Goal: Task Accomplishment & Management: Use online tool/utility

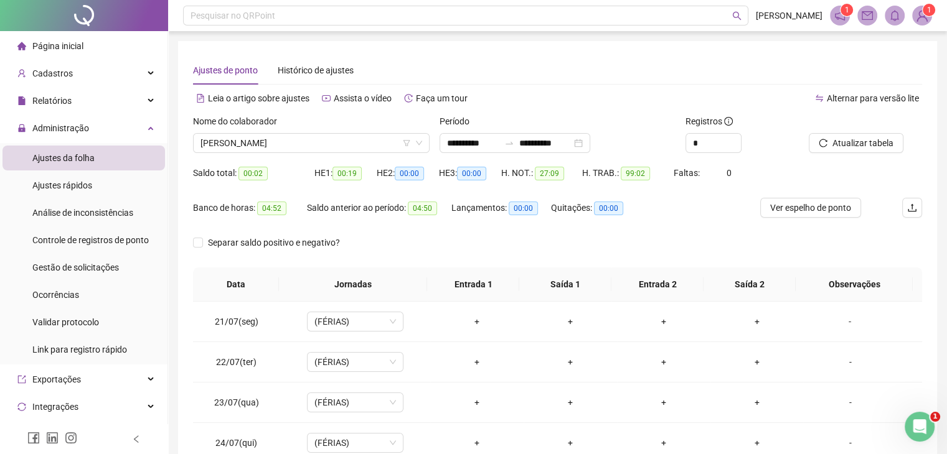
scroll to position [984, 0]
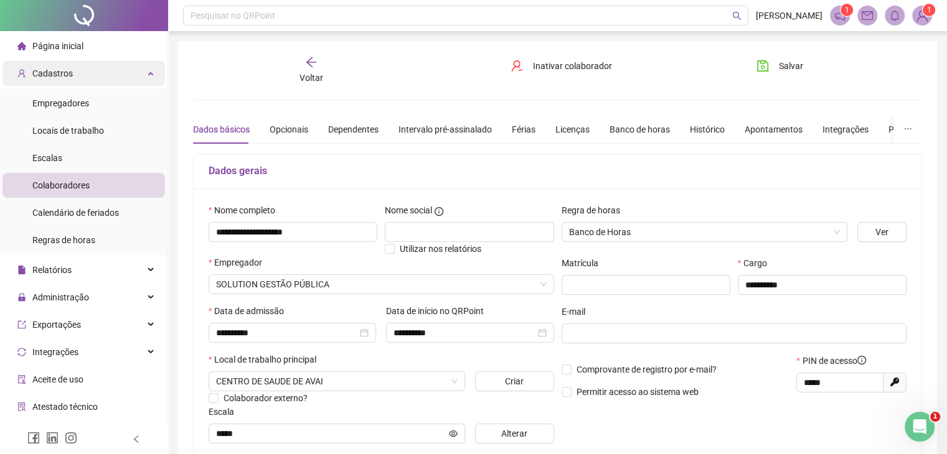
click at [135, 76] on div "Cadastros" at bounding box center [83, 73] width 162 height 25
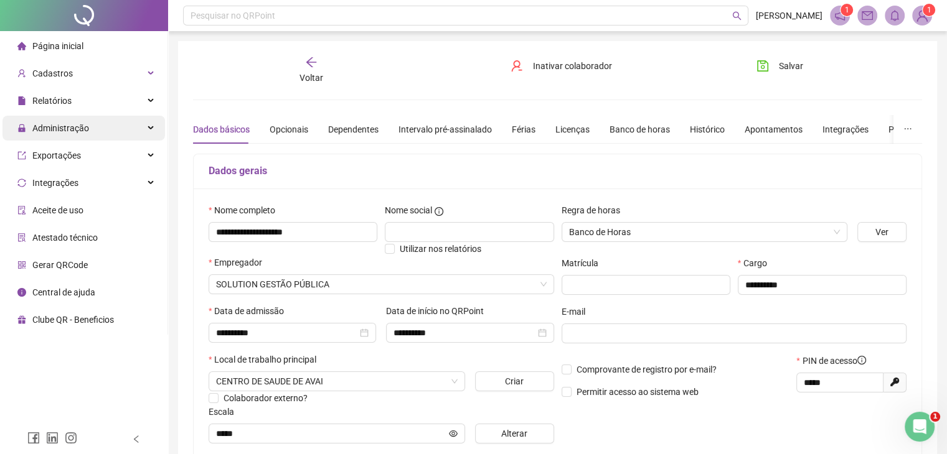
click at [129, 130] on div "Administração" at bounding box center [83, 128] width 162 height 25
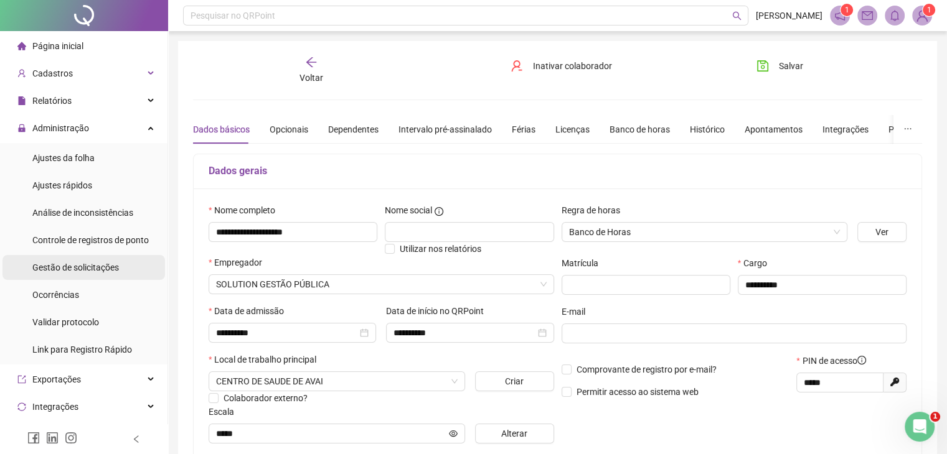
click at [112, 263] on span "Gestão de solicitações" at bounding box center [75, 268] width 87 height 10
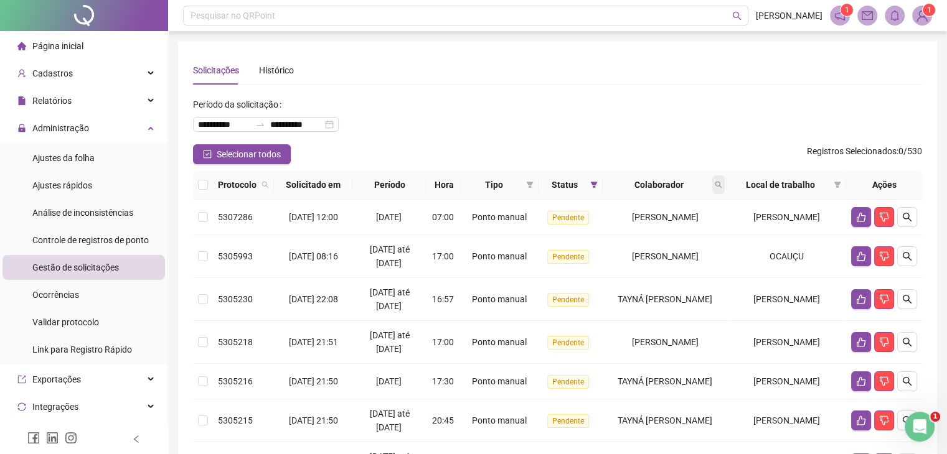
click at [722, 184] on icon "search" at bounding box center [718, 184] width 7 height 7
type input "*****"
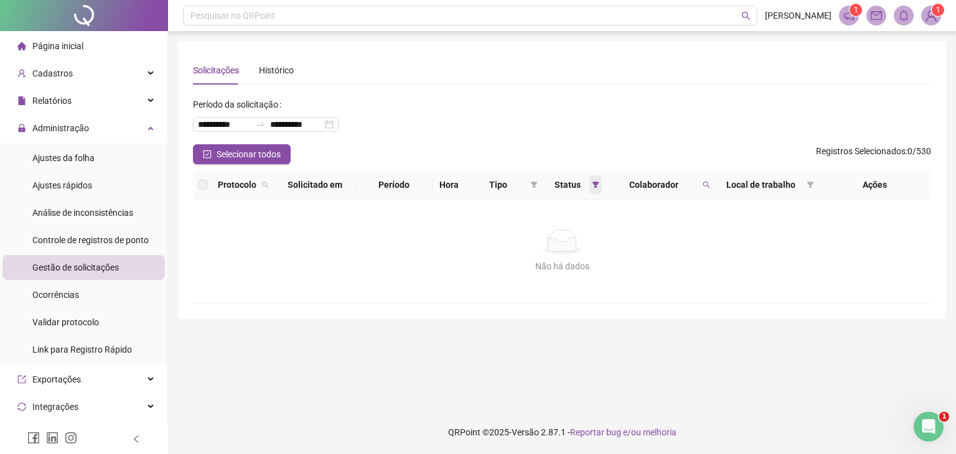
click at [586, 182] on div "Status" at bounding box center [574, 185] width 52 height 14
click at [593, 182] on icon "filter" at bounding box center [596, 185] width 7 height 6
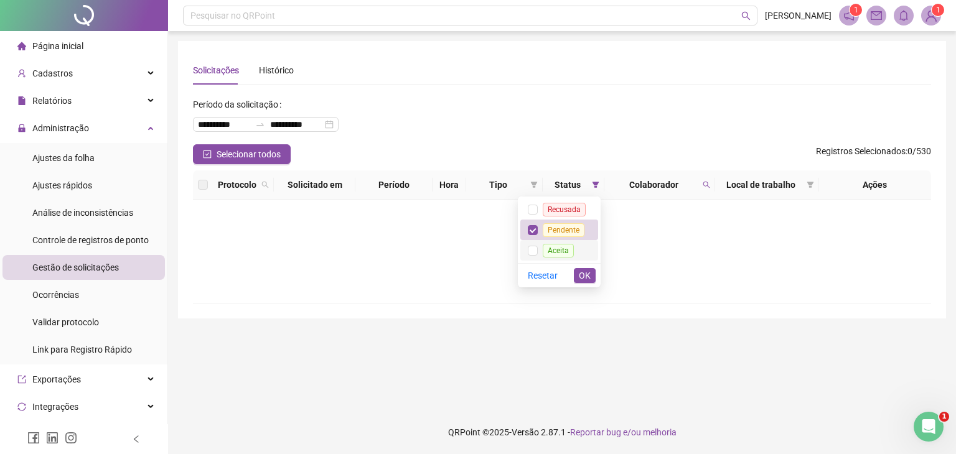
click at [575, 249] on span "Aceita" at bounding box center [558, 250] width 41 height 14
click at [580, 268] on button "OK" at bounding box center [585, 275] width 22 height 15
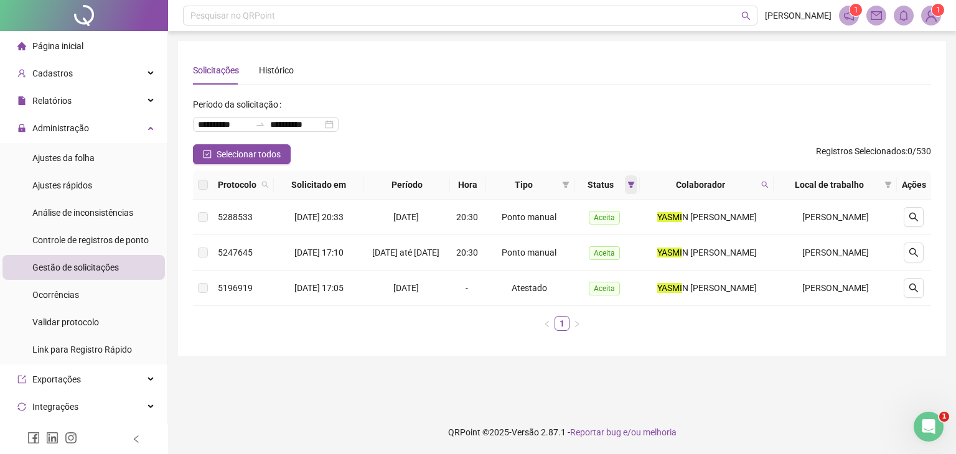
click at [628, 184] on icon "filter" at bounding box center [631, 185] width 7 height 6
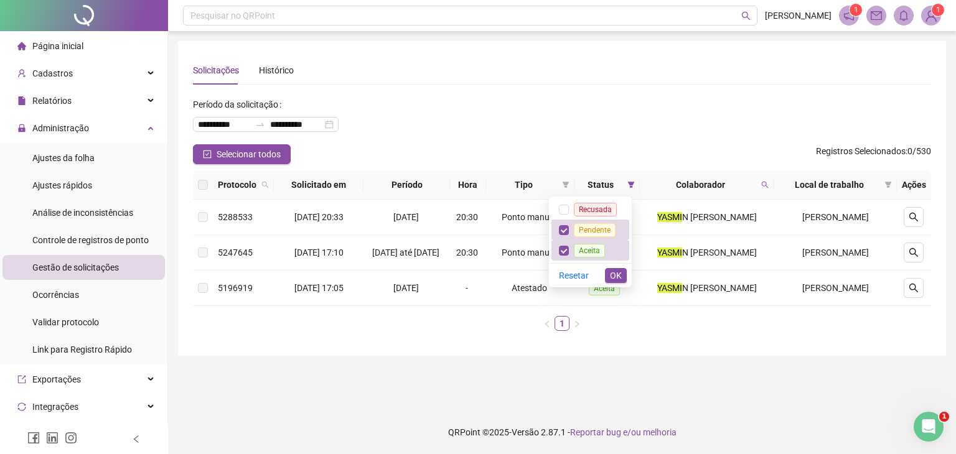
click at [660, 80] on div "Solicitações Histórico" at bounding box center [562, 70] width 738 height 29
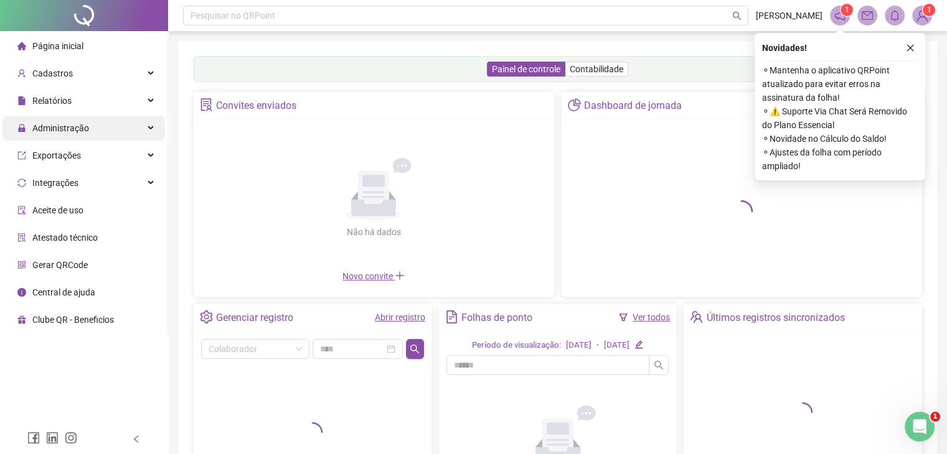
click at [111, 129] on div "Administração" at bounding box center [83, 128] width 162 height 25
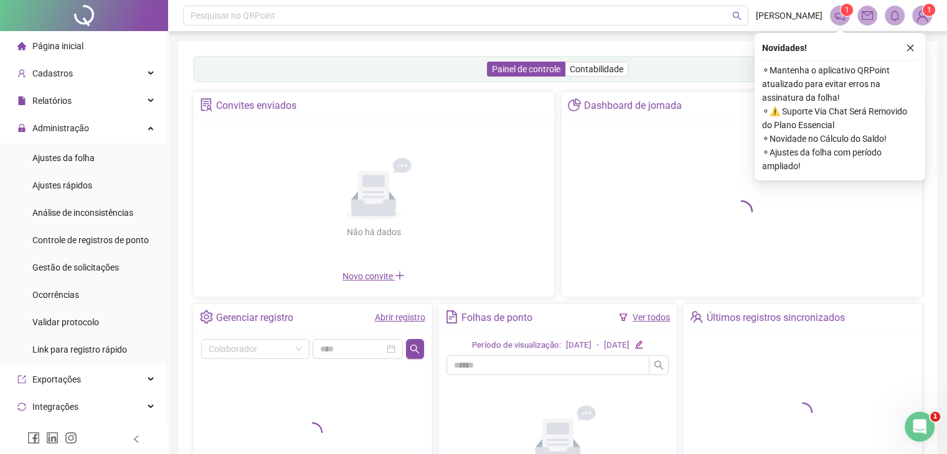
drag, startPoint x: 91, startPoint y: 156, endPoint x: 164, endPoint y: 128, distance: 78.3
click at [91, 155] on span "Ajustes da folha" at bounding box center [63, 158] width 62 height 10
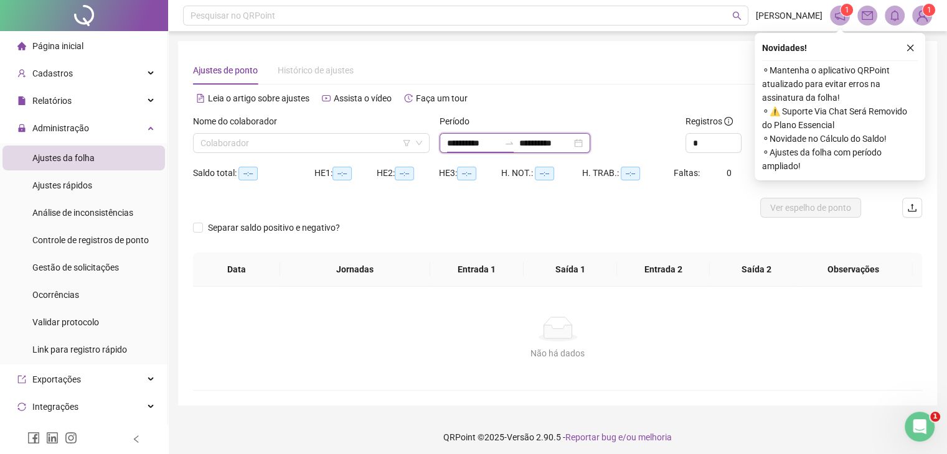
click at [458, 147] on input "**********" at bounding box center [473, 143] width 52 height 14
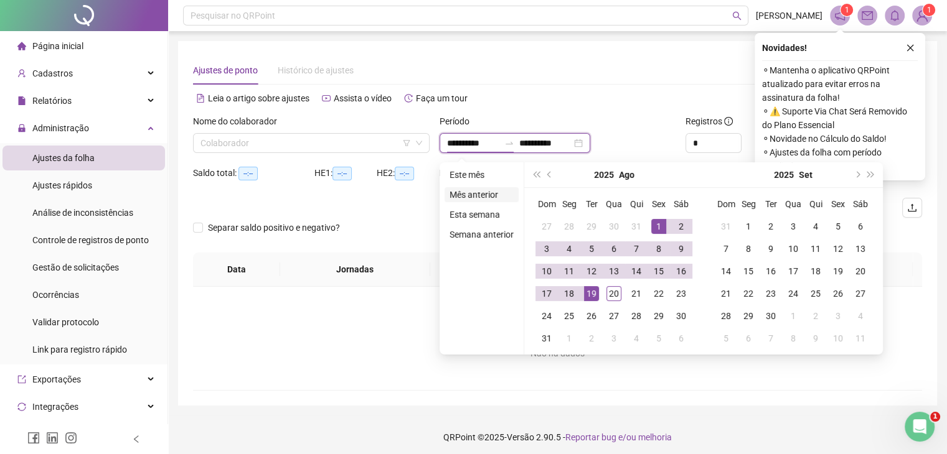
type input "**********"
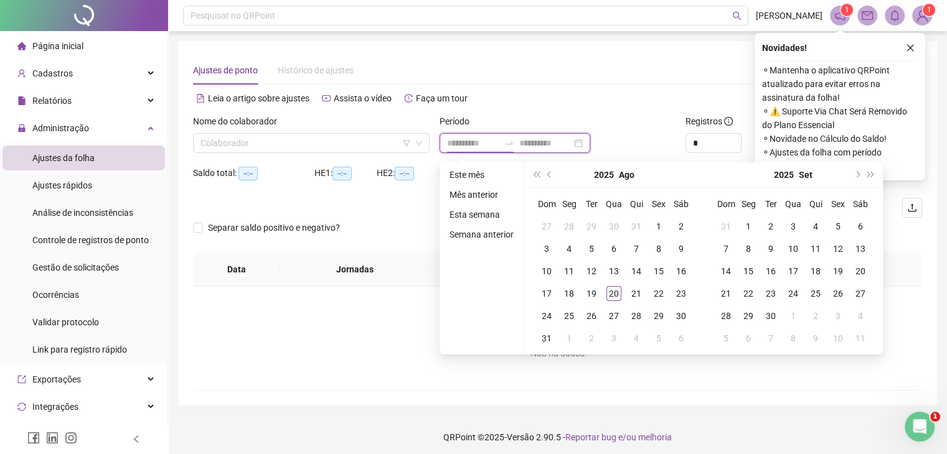
type input "**********"
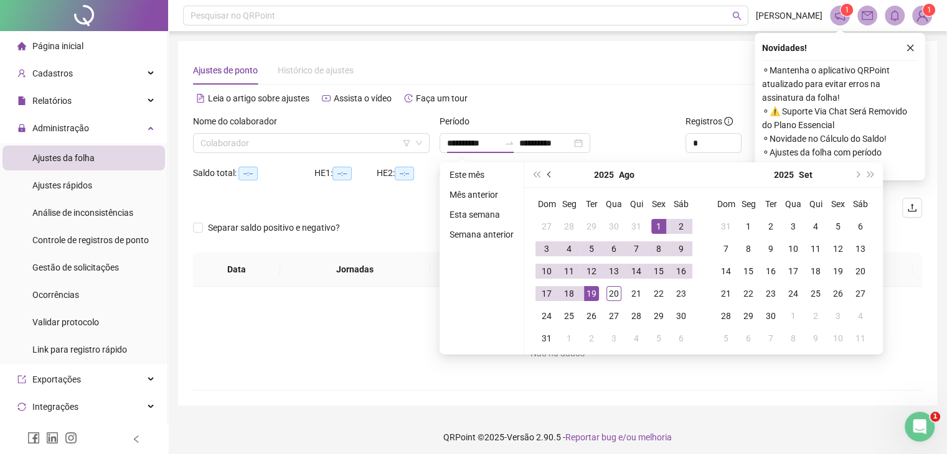
click at [552, 173] on button "prev-year" at bounding box center [550, 174] width 14 height 25
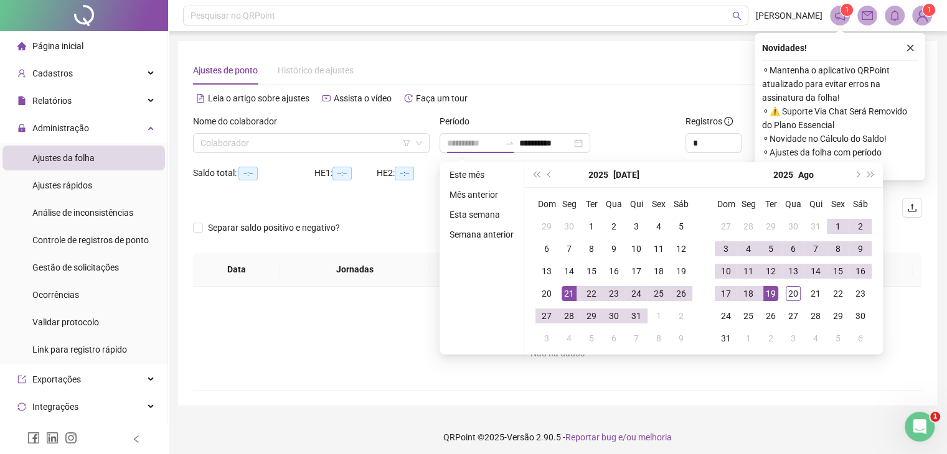
type input "**********"
click at [570, 294] on div "21" at bounding box center [569, 293] width 15 height 15
type input "**********"
click at [775, 290] on div "19" at bounding box center [770, 293] width 15 height 15
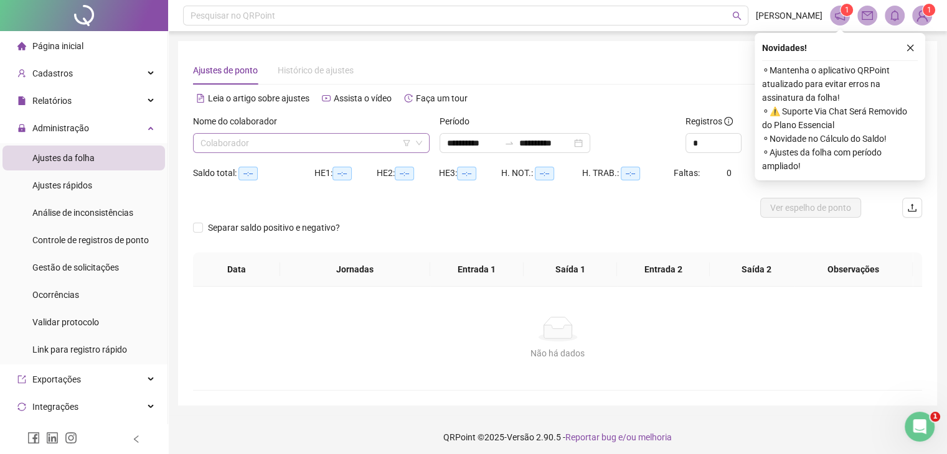
click at [384, 143] on input "search" at bounding box center [305, 143] width 210 height 19
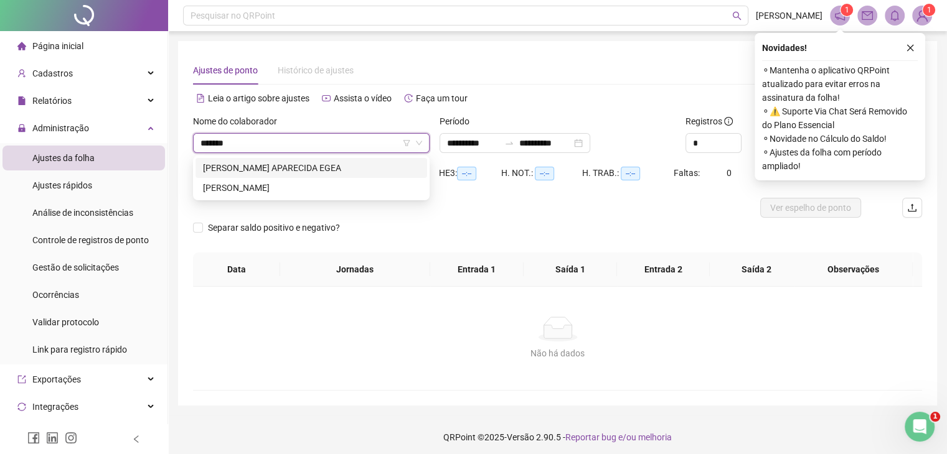
type input "********"
click at [373, 192] on div "ANA CLAUDIA FIRMINO DE OLIVEIRA" at bounding box center [311, 188] width 217 height 14
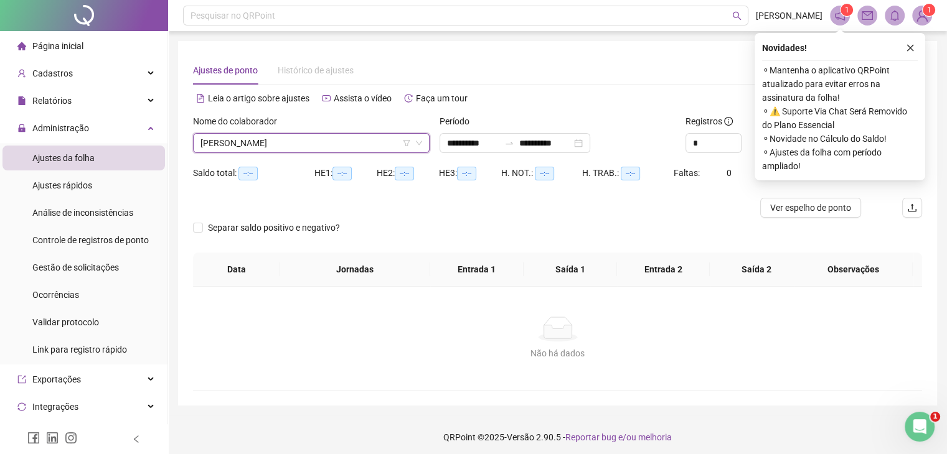
click at [911, 42] on button "button" at bounding box center [910, 47] width 15 height 15
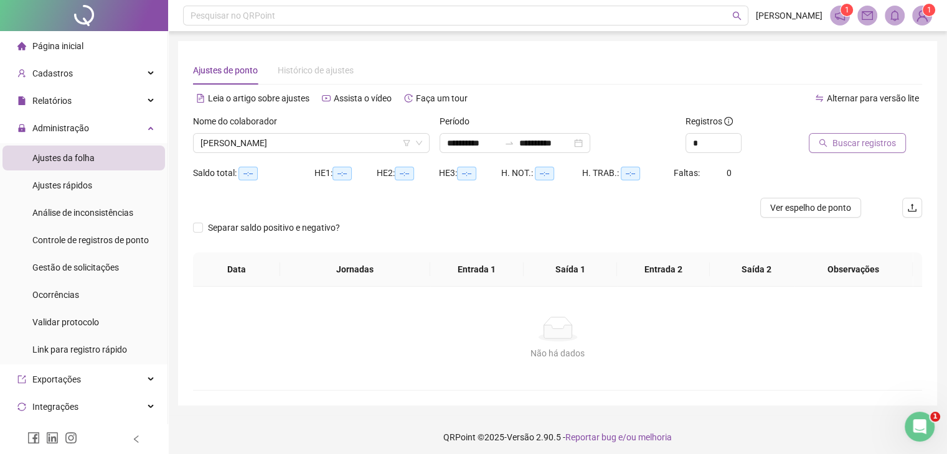
click at [893, 140] on button "Buscar registros" at bounding box center [857, 143] width 97 height 20
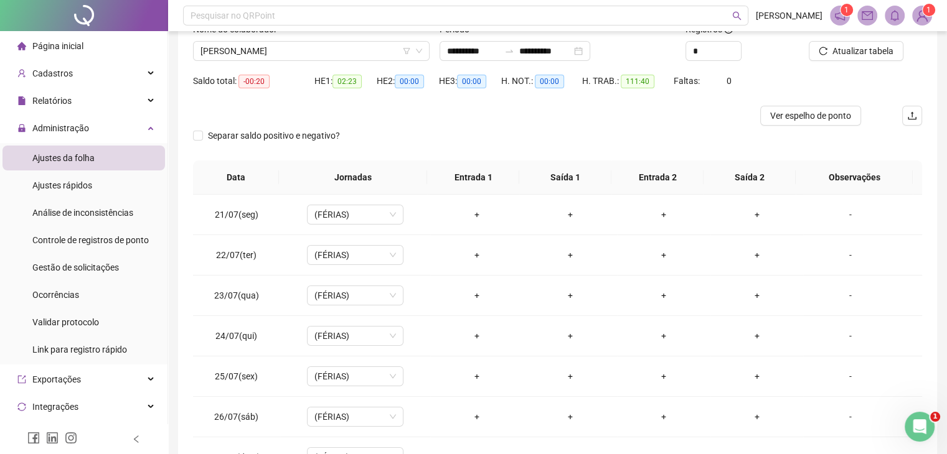
scroll to position [62, 0]
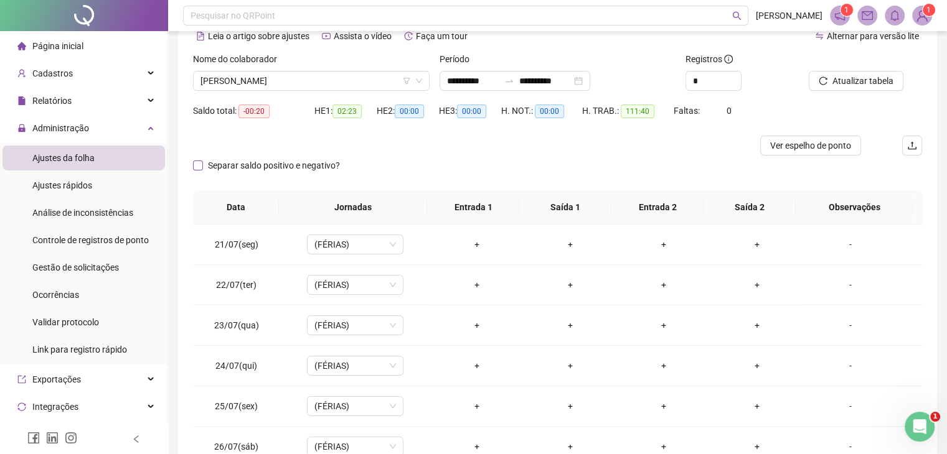
click at [239, 166] on span "Separar saldo positivo e negativo?" at bounding box center [274, 166] width 142 height 14
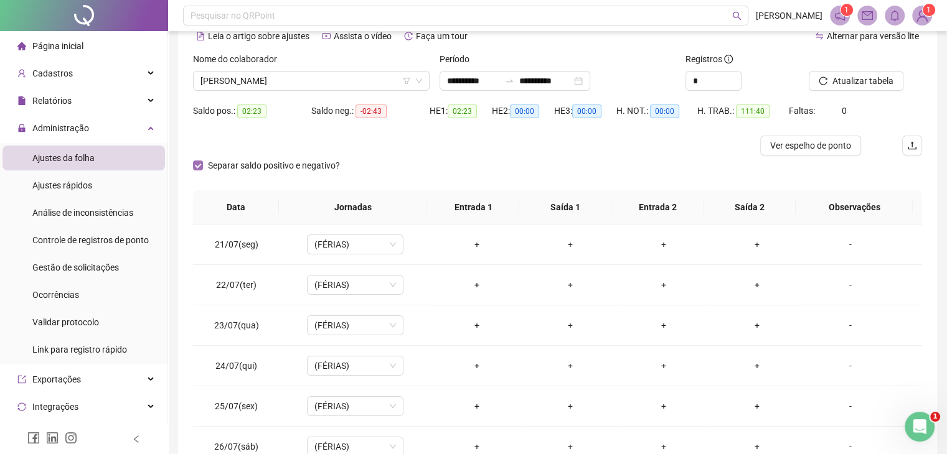
click at [239, 166] on span "Separar saldo positivo e negativo?" at bounding box center [274, 166] width 142 height 14
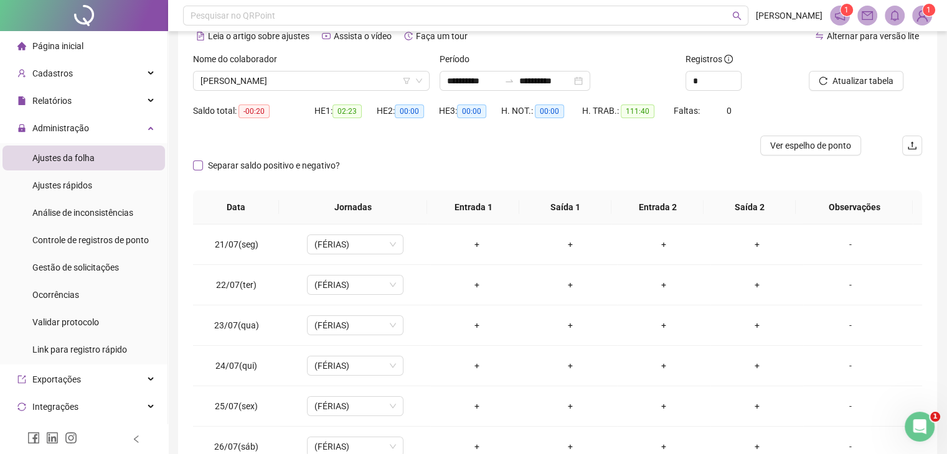
click at [247, 169] on span "Separar saldo positivo e negativo?" at bounding box center [274, 166] width 142 height 14
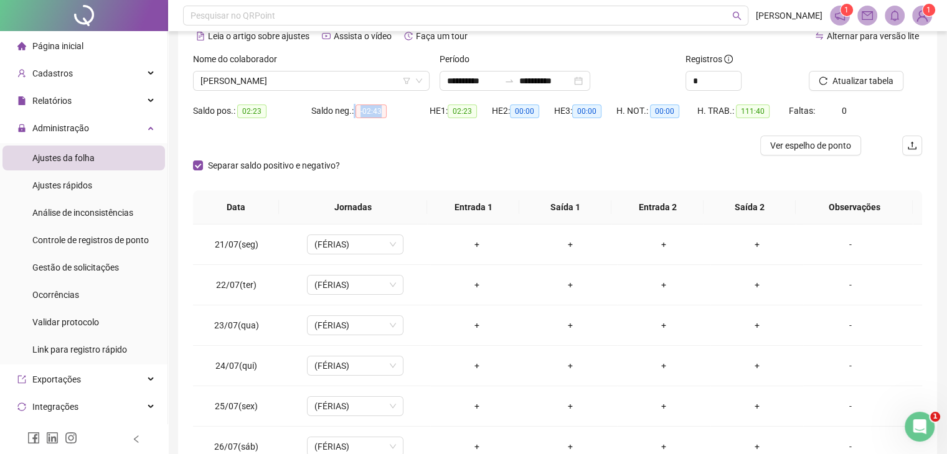
drag, startPoint x: 354, startPoint y: 112, endPoint x: 386, endPoint y: 111, distance: 32.4
click at [386, 111] on div "Saldo neg.: -02:43" at bounding box center [370, 111] width 118 height 14
drag, startPoint x: 242, startPoint y: 113, endPoint x: 275, endPoint y: 112, distance: 33.6
click at [274, 112] on div "Saldo pos.: 02:23" at bounding box center [252, 111] width 118 height 14
click at [301, 167] on span "Separar saldo positivo e negativo?" at bounding box center [274, 166] width 142 height 14
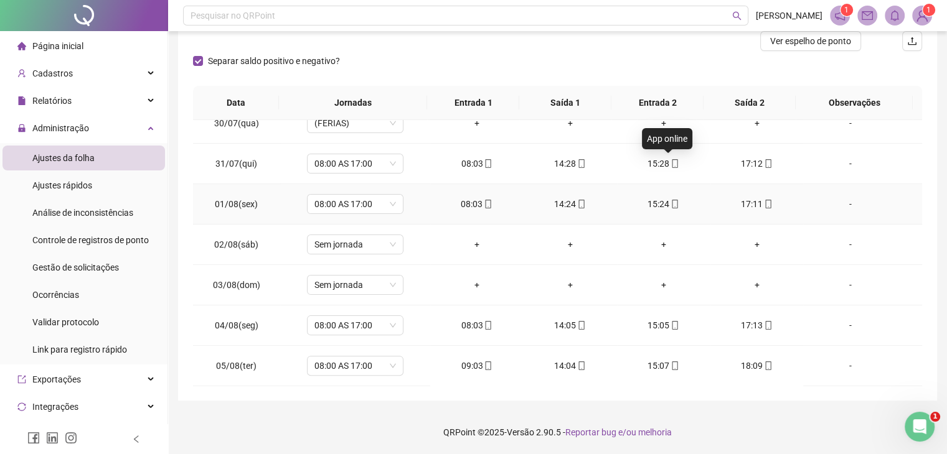
scroll to position [384, 0]
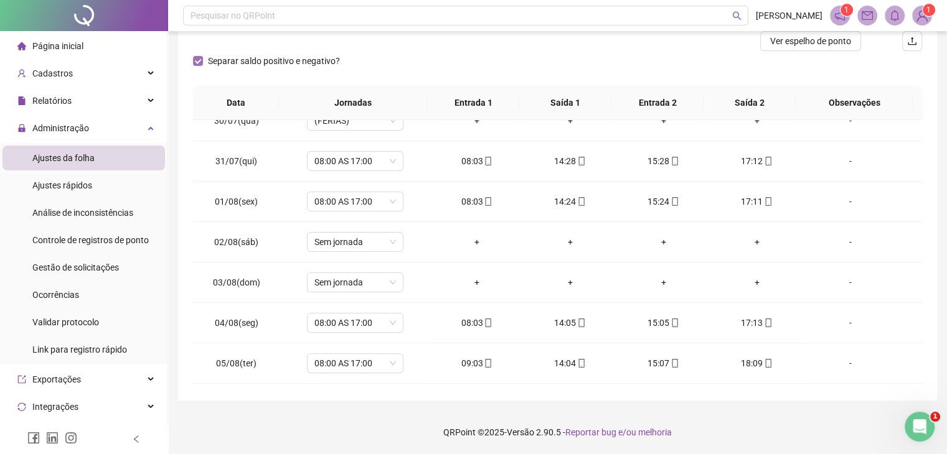
click at [314, 55] on span "Separar saldo positivo e negativo?" at bounding box center [274, 61] width 142 height 14
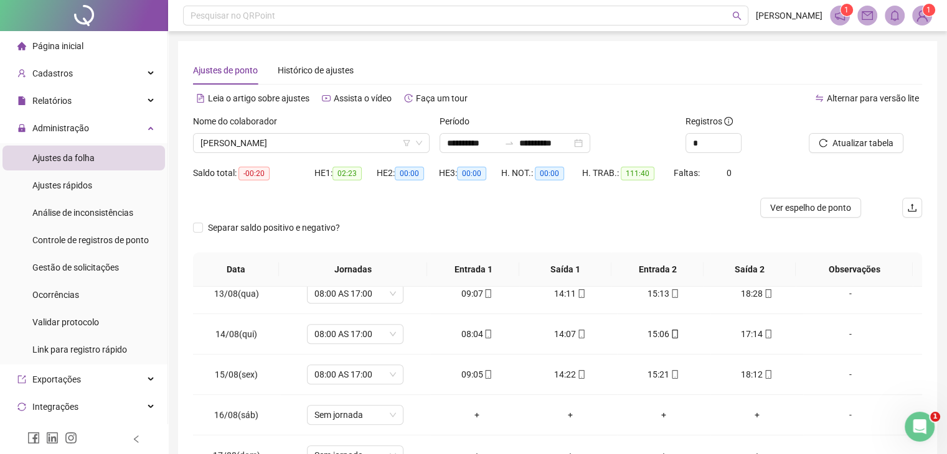
scroll to position [0, 0]
